Goal: Task Accomplishment & Management: Manage account settings

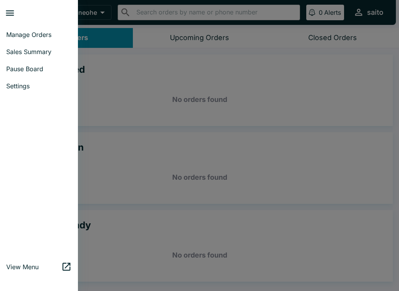
click at [23, 55] on span "Sales Summary" at bounding box center [38, 52] width 65 height 8
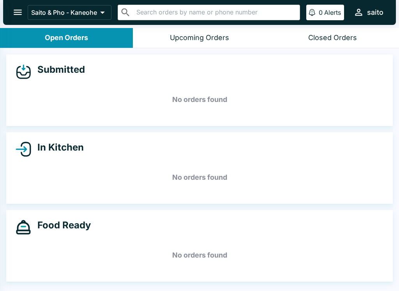
select select "03:00"
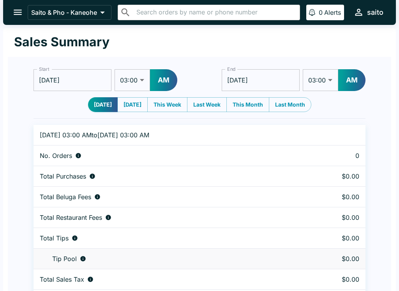
click at [21, 7] on button "open drawer" at bounding box center [18, 12] width 20 height 20
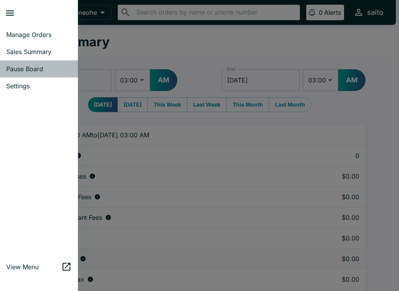
click at [16, 73] on link "Pause Board" at bounding box center [39, 68] width 78 height 17
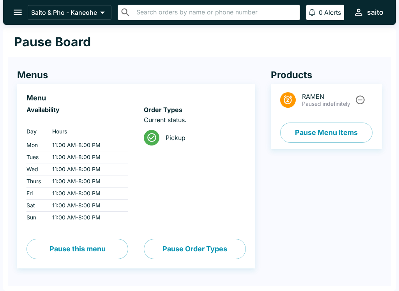
click at [307, 129] on button "Pause Menu Items" at bounding box center [326, 133] width 92 height 20
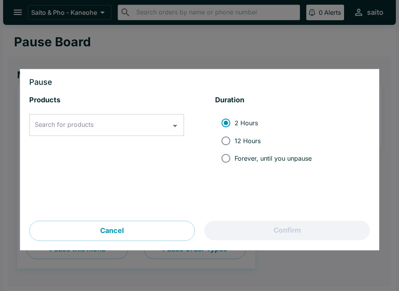
click at [173, 125] on icon "Open" at bounding box center [175, 126] width 11 height 11
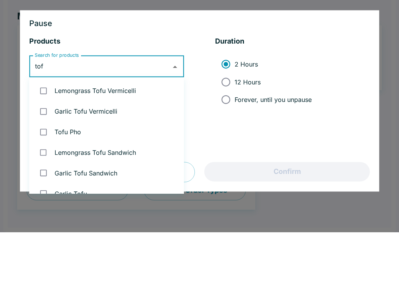
type input "tofu"
click at [41, 142] on input "checkbox" at bounding box center [43, 150] width 16 height 16
checkbox input "true"
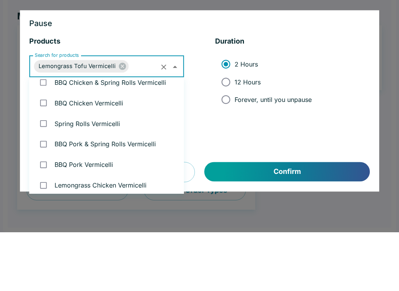
scroll to position [71, 0]
click at [249, 137] on span "12 Hours" at bounding box center [248, 141] width 26 height 8
click at [235, 132] on input "12 Hours" at bounding box center [226, 141] width 18 height 18
radio input "true"
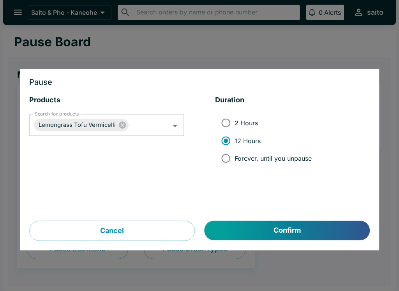
click at [171, 125] on icon "Open" at bounding box center [175, 126] width 11 height 11
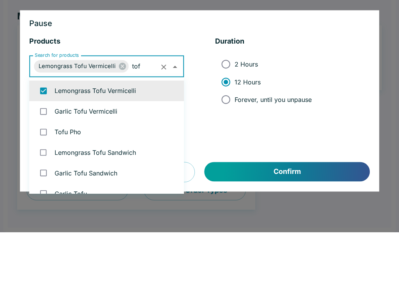
type input "tofu"
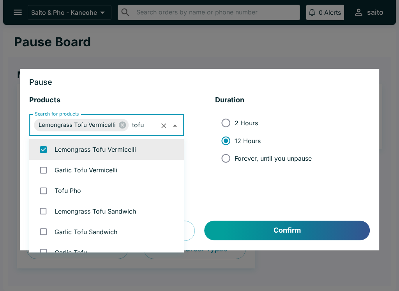
click at [44, 169] on input "checkbox" at bounding box center [43, 170] width 16 height 16
checkbox input "true"
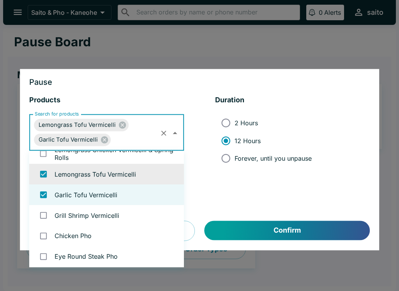
scroll to position [199, 0]
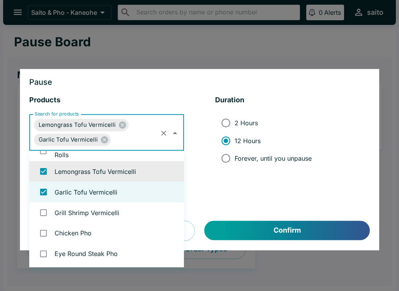
click at [141, 143] on input "Search for products" at bounding box center [135, 140] width 47 height 15
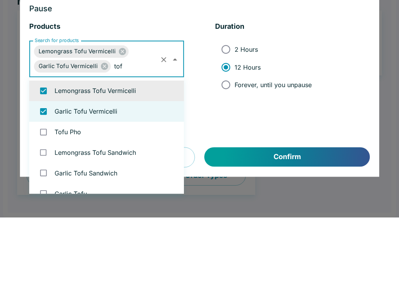
type input "tofu"
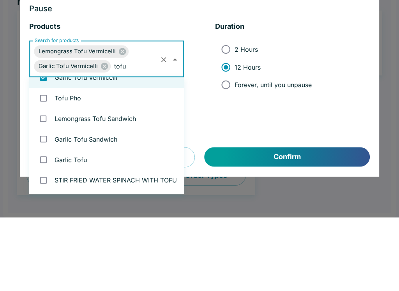
click at [41, 164] on input "checkbox" at bounding box center [43, 172] width 16 height 16
checkbox input "true"
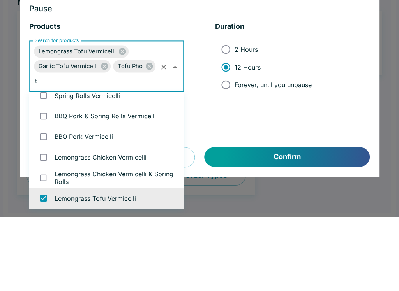
scroll to position [24, 0]
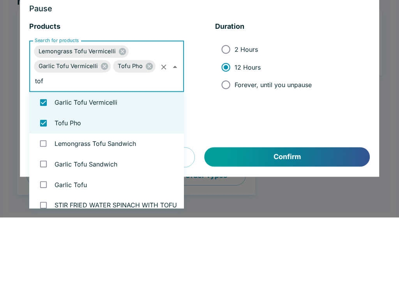
type input "tofu"
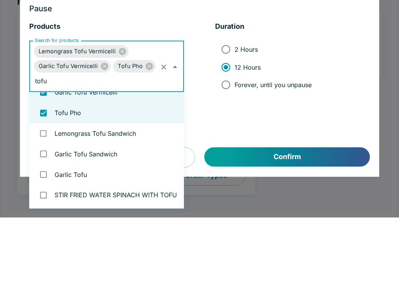
scroll to position [34, 0]
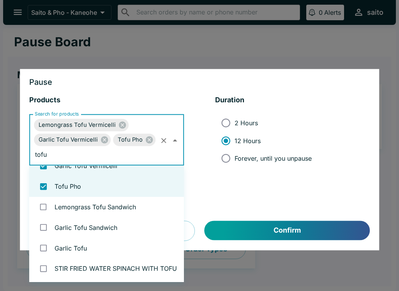
click at [46, 268] on input "checkbox" at bounding box center [43, 269] width 16 height 16
checkbox input "true"
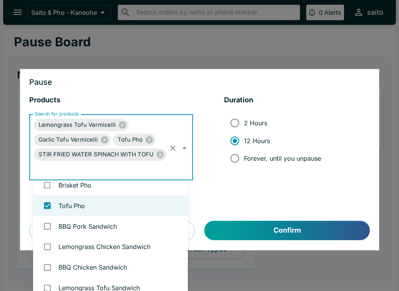
scroll to position [346, 0]
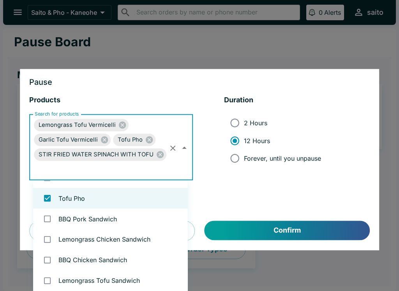
click at [124, 172] on input "Search for products" at bounding box center [100, 169] width 135 height 15
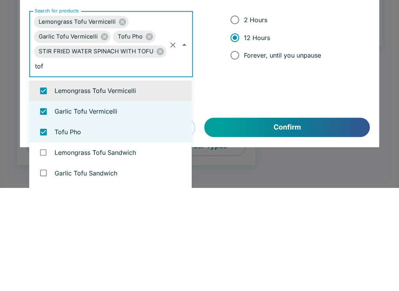
type input "tofu"
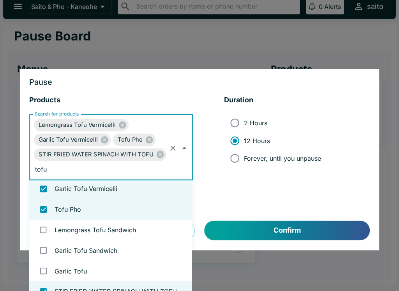
scroll to position [31, 0]
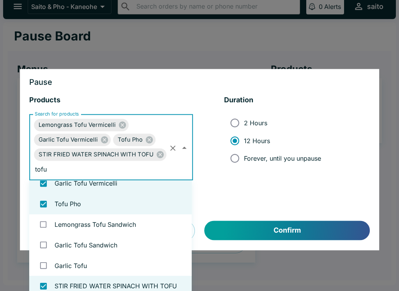
click at [48, 263] on input "checkbox" at bounding box center [43, 266] width 16 height 16
checkbox input "true"
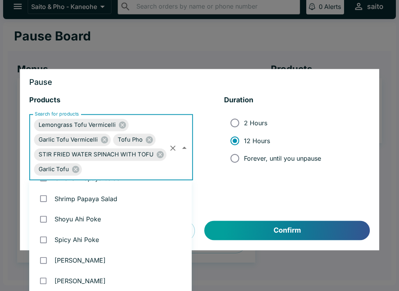
scroll to position [907, 0]
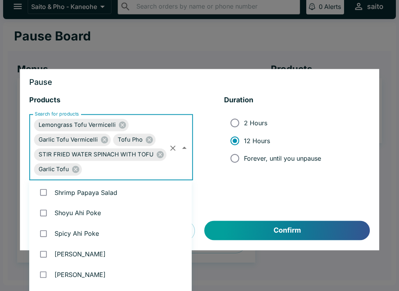
click at [131, 177] on input "Search for products" at bounding box center [125, 169] width 85 height 15
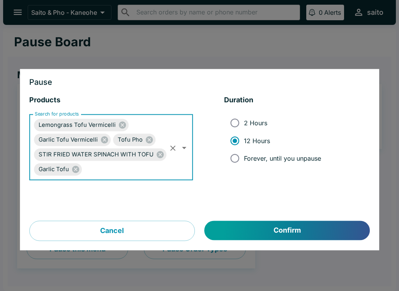
scroll to position [0, 0]
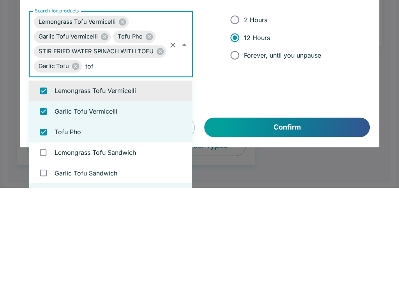
type input "tofu"
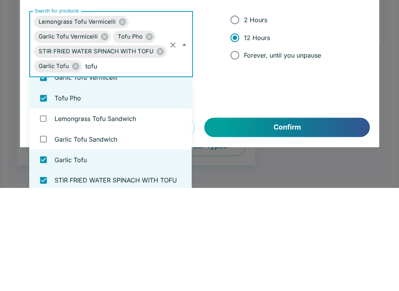
click at [48, 214] on input "checkbox" at bounding box center [43, 222] width 16 height 16
checkbox input "true"
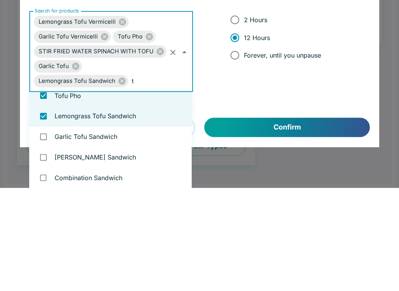
scroll to position [24, 0]
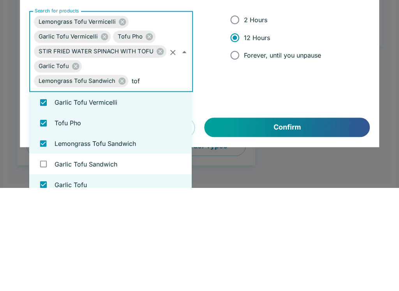
type input "tofu"
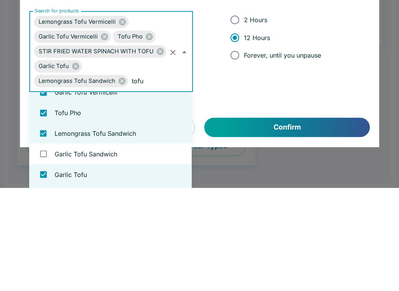
scroll to position [21, 0]
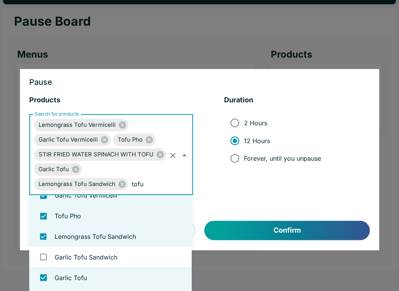
click at [47, 258] on input "checkbox" at bounding box center [43, 257] width 16 height 16
checkbox input "true"
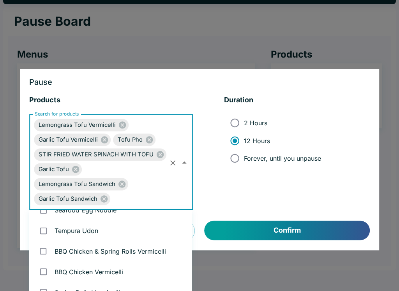
scroll to position [113, 0]
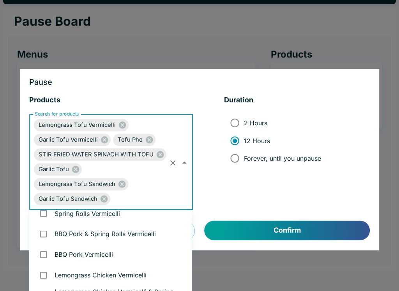
click at [314, 249] on div "Pause Products Search for products Lemongrass Tofu Vermicelli Garlic Tofu Vermi…" at bounding box center [199, 160] width 359 height 182
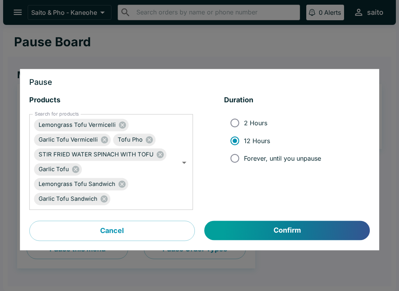
scroll to position [0, 0]
click at [305, 228] on button "Confirm" at bounding box center [287, 230] width 165 height 19
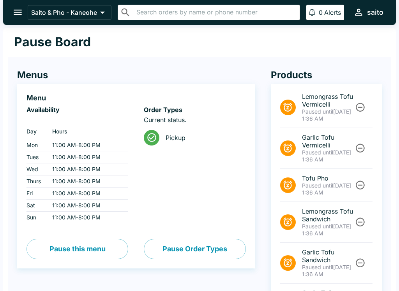
click at [18, 15] on icon "open drawer" at bounding box center [18, 12] width 8 height 5
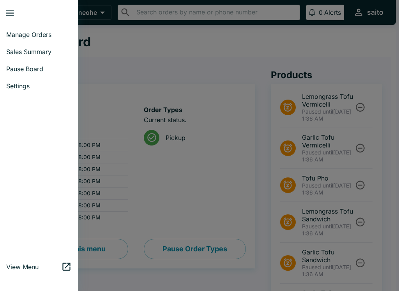
click at [12, 52] on span "Sales Summary" at bounding box center [38, 52] width 65 height 8
select select "03:00"
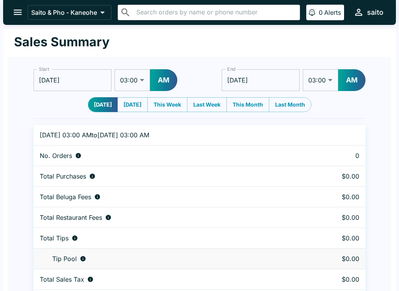
click at [12, 10] on icon "open drawer" at bounding box center [17, 12] width 11 height 11
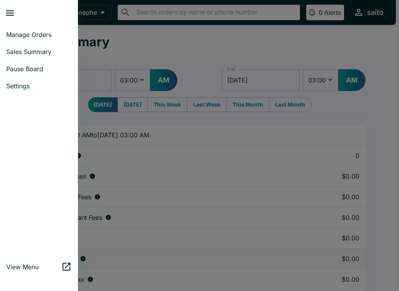
click at [13, 34] on span "Manage Orders" at bounding box center [38, 35] width 65 height 8
